Goal: Transaction & Acquisition: Purchase product/service

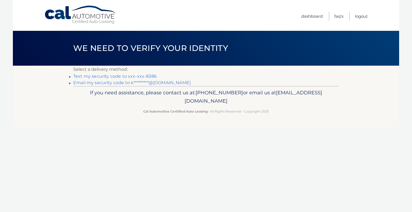
click at [137, 76] on link "Text my security code to xxx-xxx-8386" at bounding box center [114, 76] width 83 height 5
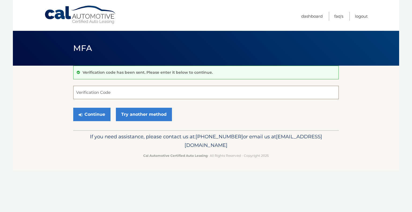
click at [119, 94] on input "Verification Code" at bounding box center [206, 92] width 266 height 13
type input "900839"
click at [73, 108] on button "Continue" at bounding box center [91, 114] width 37 height 13
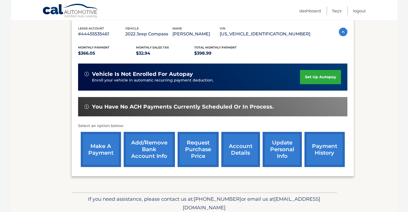
scroll to position [92, 0]
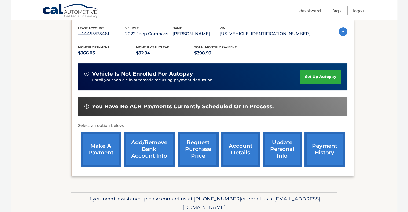
click at [103, 149] on link "make a payment" at bounding box center [101, 149] width 40 height 35
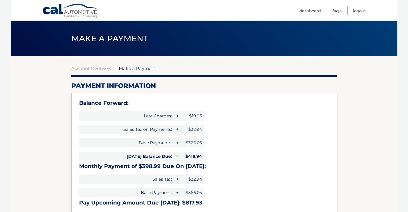
scroll to position [36, 0]
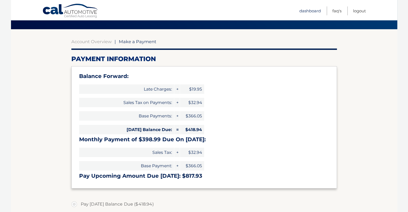
click at [316, 10] on link "Dashboard" at bounding box center [309, 10] width 21 height 9
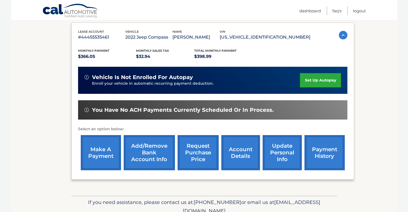
scroll to position [112, 0]
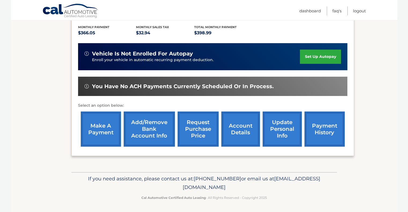
click at [46, 8] on link "Cal Automotive" at bounding box center [70, 11] width 56 height 16
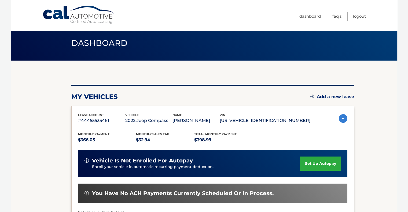
scroll to position [0, 0]
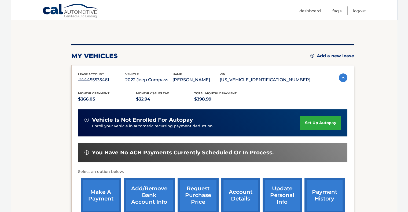
scroll to position [46, 0]
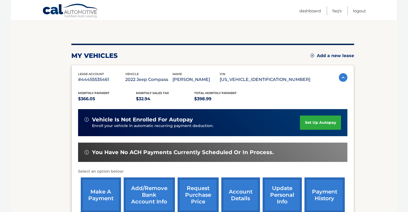
click at [341, 77] on img at bounding box center [343, 77] width 9 height 9
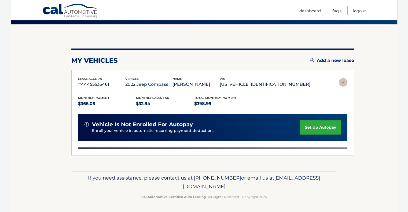
scroll to position [0, 0]
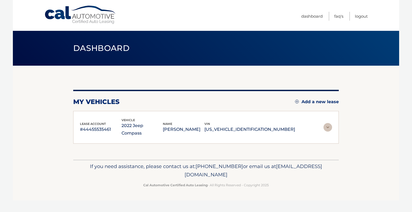
click at [326, 126] on img at bounding box center [327, 127] width 9 height 9
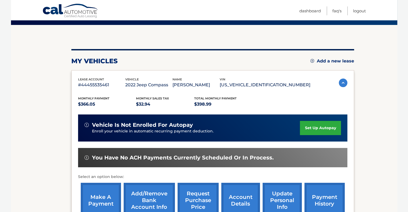
scroll to position [42, 0]
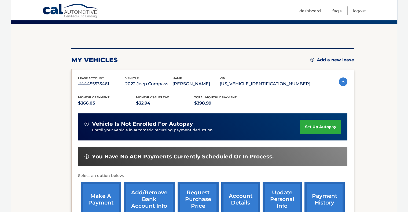
click at [113, 208] on link "make a payment" at bounding box center [101, 199] width 40 height 35
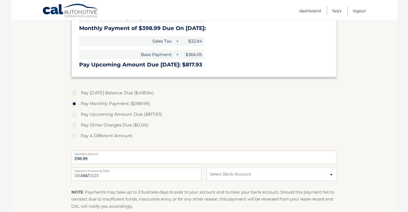
scroll to position [148, 0]
click at [159, 170] on label "Payment Processing Date" at bounding box center [136, 169] width 130 height 4
click at [159, 170] on input "[DATE]" at bounding box center [136, 173] width 130 height 13
click at [227, 174] on select "Select Bank Account Checking PEOPLE FIRST FCU *****2044 Checking [PERSON_NAME] …" at bounding box center [272, 173] width 130 height 13
select select "Njg2ZjdiNzMtYThmOS00YThjLWExNmItZGQwODM0NDRlZWU1"
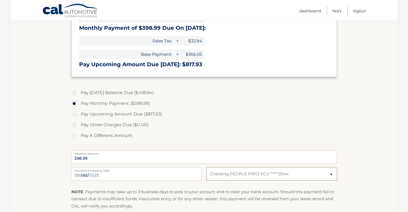
click at [207, 167] on select "Select Bank Account Checking PEOPLE FIRST FCU *****2044 Checking [PERSON_NAME] …" at bounding box center [272, 173] width 130 height 13
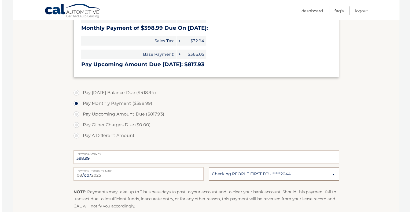
scroll to position [207, 0]
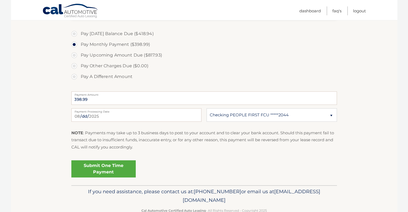
click at [128, 166] on link "Submit One Time Payment" at bounding box center [103, 168] width 64 height 17
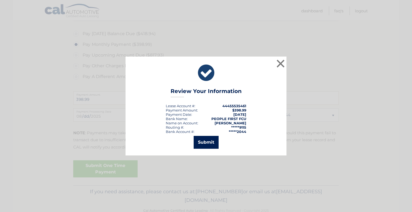
click at [200, 141] on button "Submit" at bounding box center [206, 142] width 25 height 13
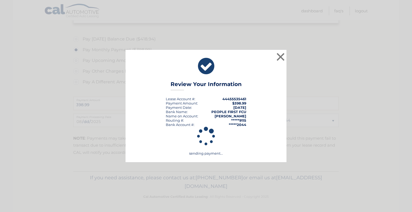
scroll to position [201, 0]
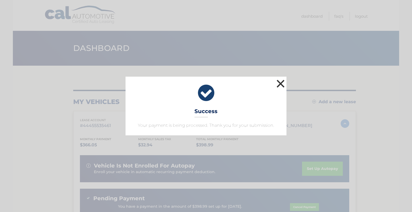
click at [283, 82] on button "×" at bounding box center [280, 83] width 11 height 11
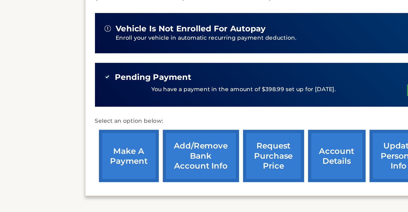
scroll to position [78, 0]
